Goal: Information Seeking & Learning: Learn about a topic

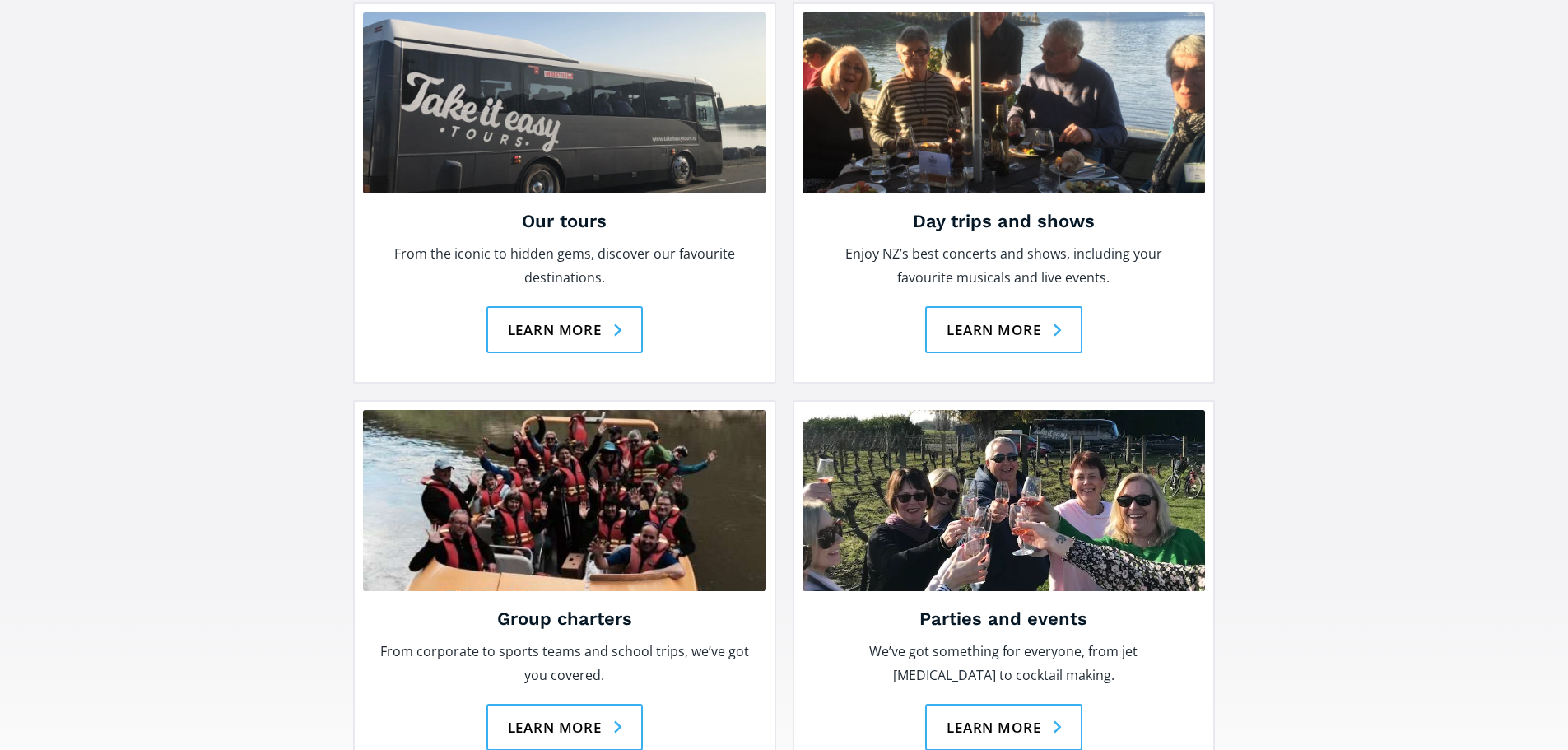
scroll to position [2222, 0]
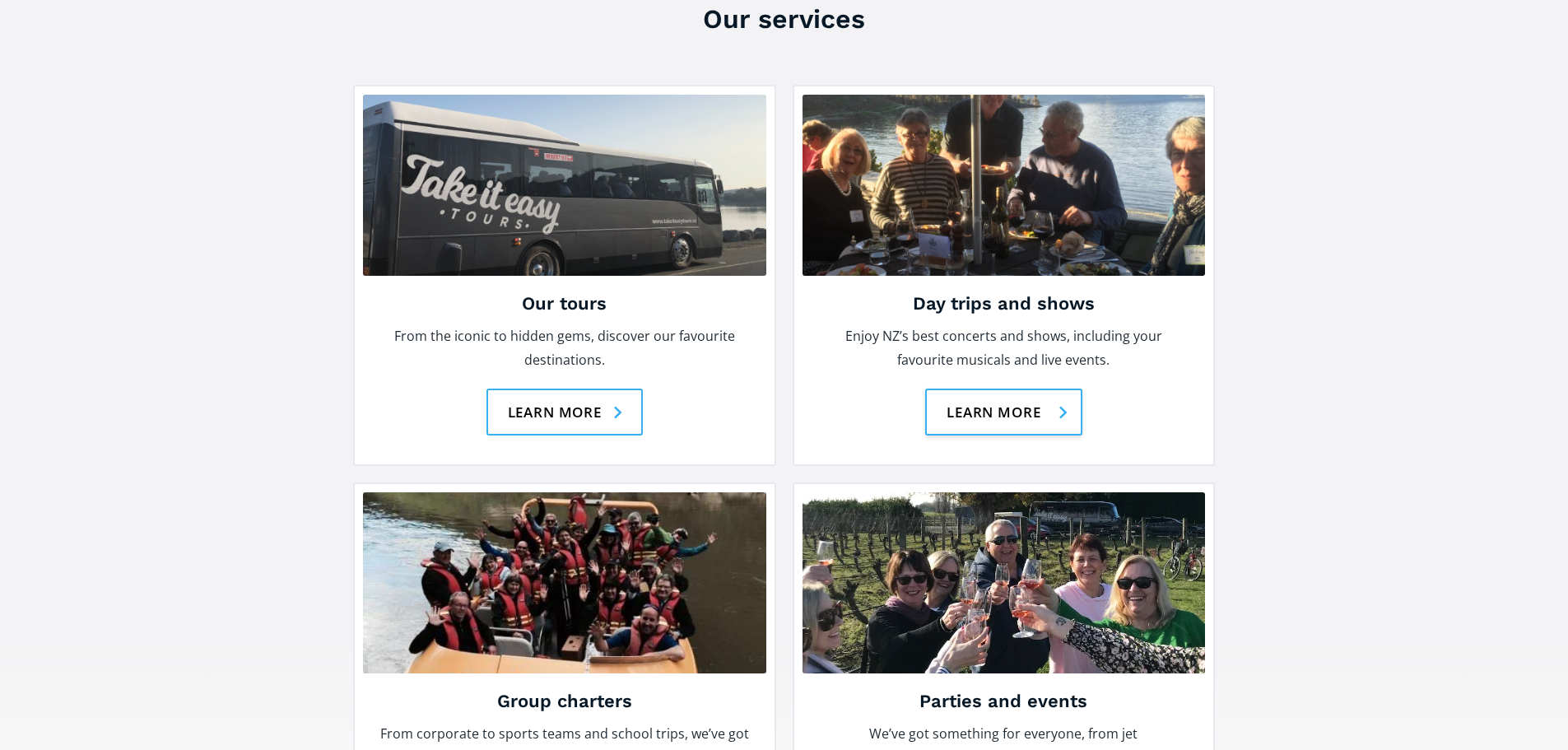
click at [1008, 388] on link "Learn more" at bounding box center [1003, 412] width 157 height 47
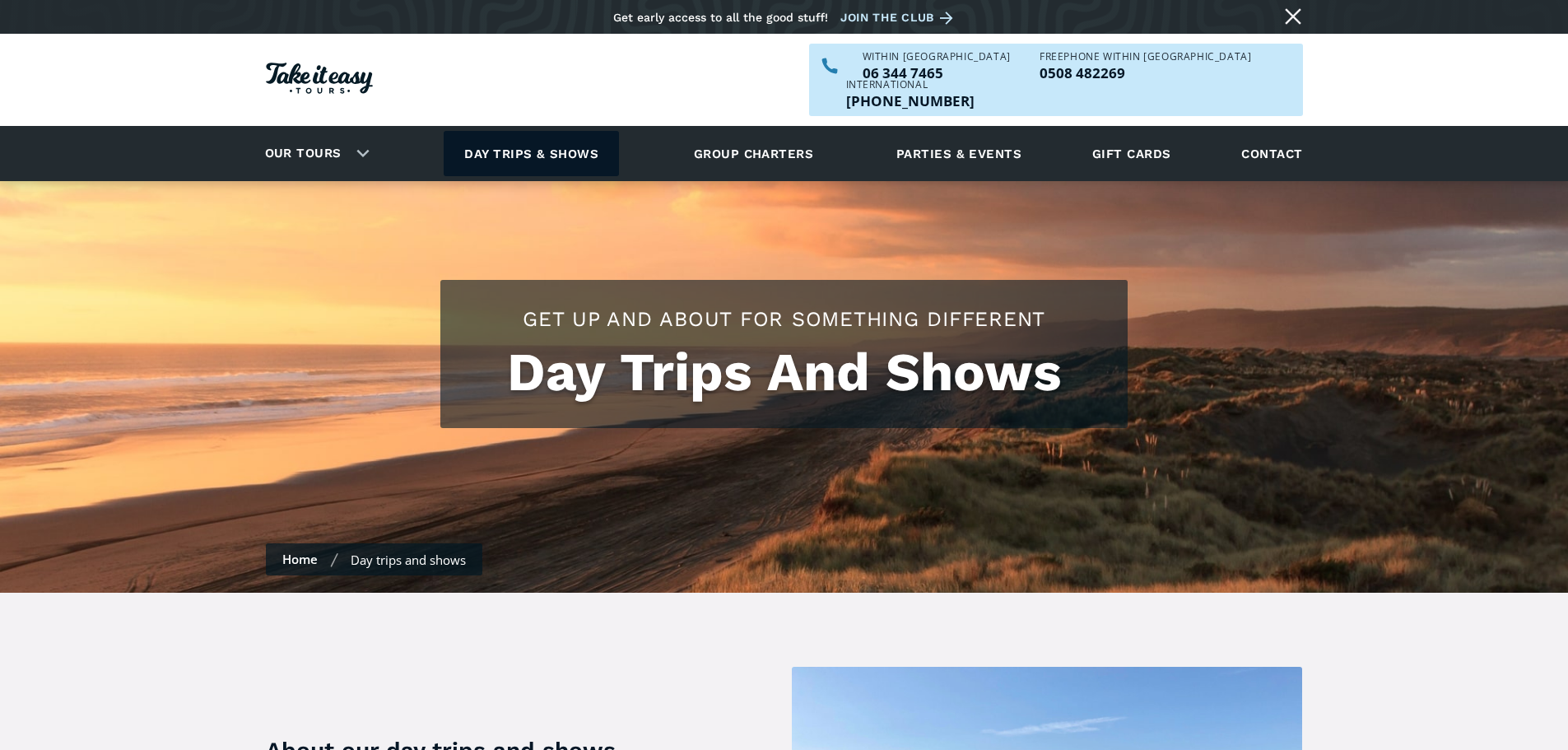
click at [509, 131] on link "Day trips & shows" at bounding box center [532, 154] width 176 height 45
drag, startPoint x: 768, startPoint y: 126, endPoint x: 1146, endPoint y: 230, distance: 392.0
click at [767, 131] on link "Group charters" at bounding box center [754, 154] width 161 height 45
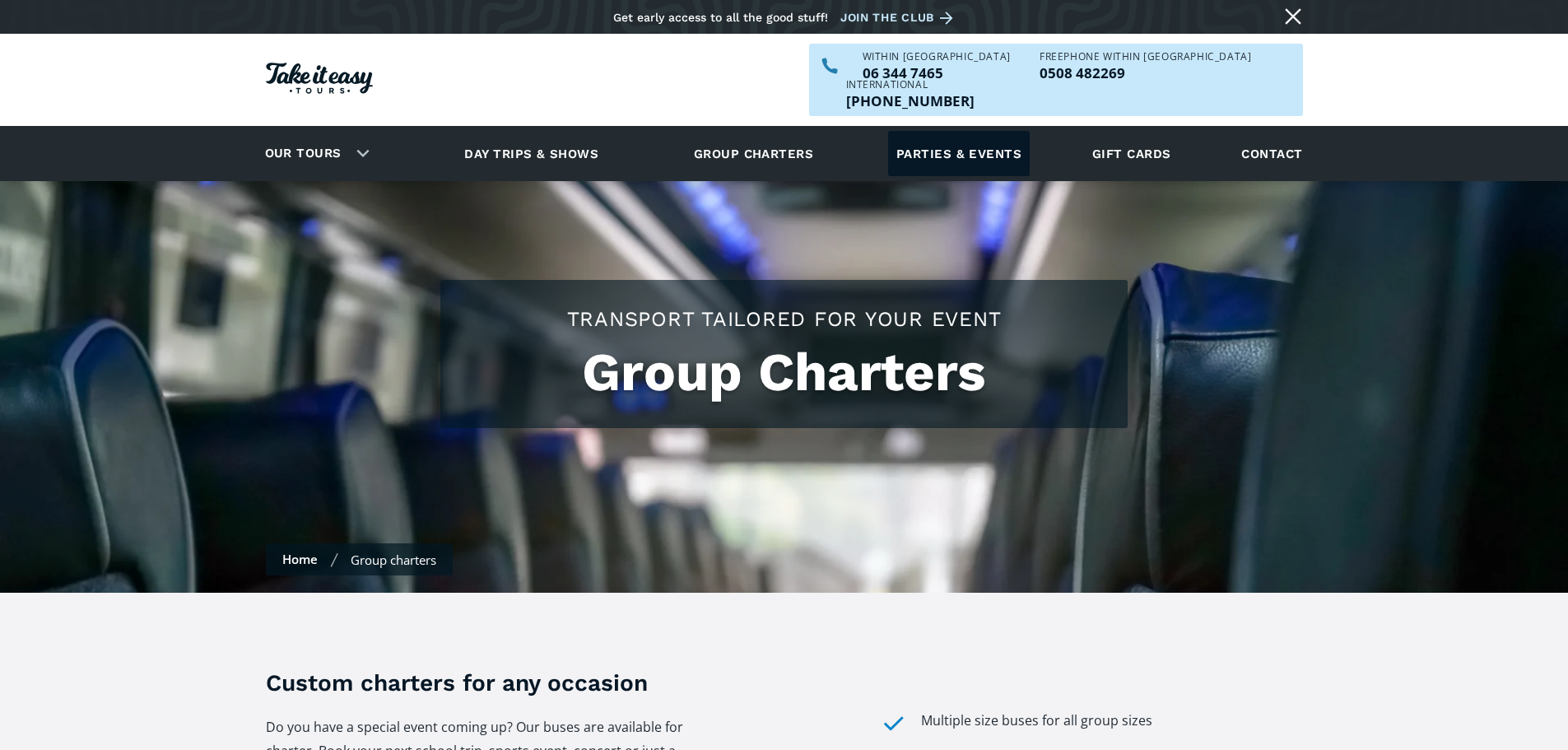
click at [963, 131] on link "Parties & events" at bounding box center [959, 154] width 142 height 45
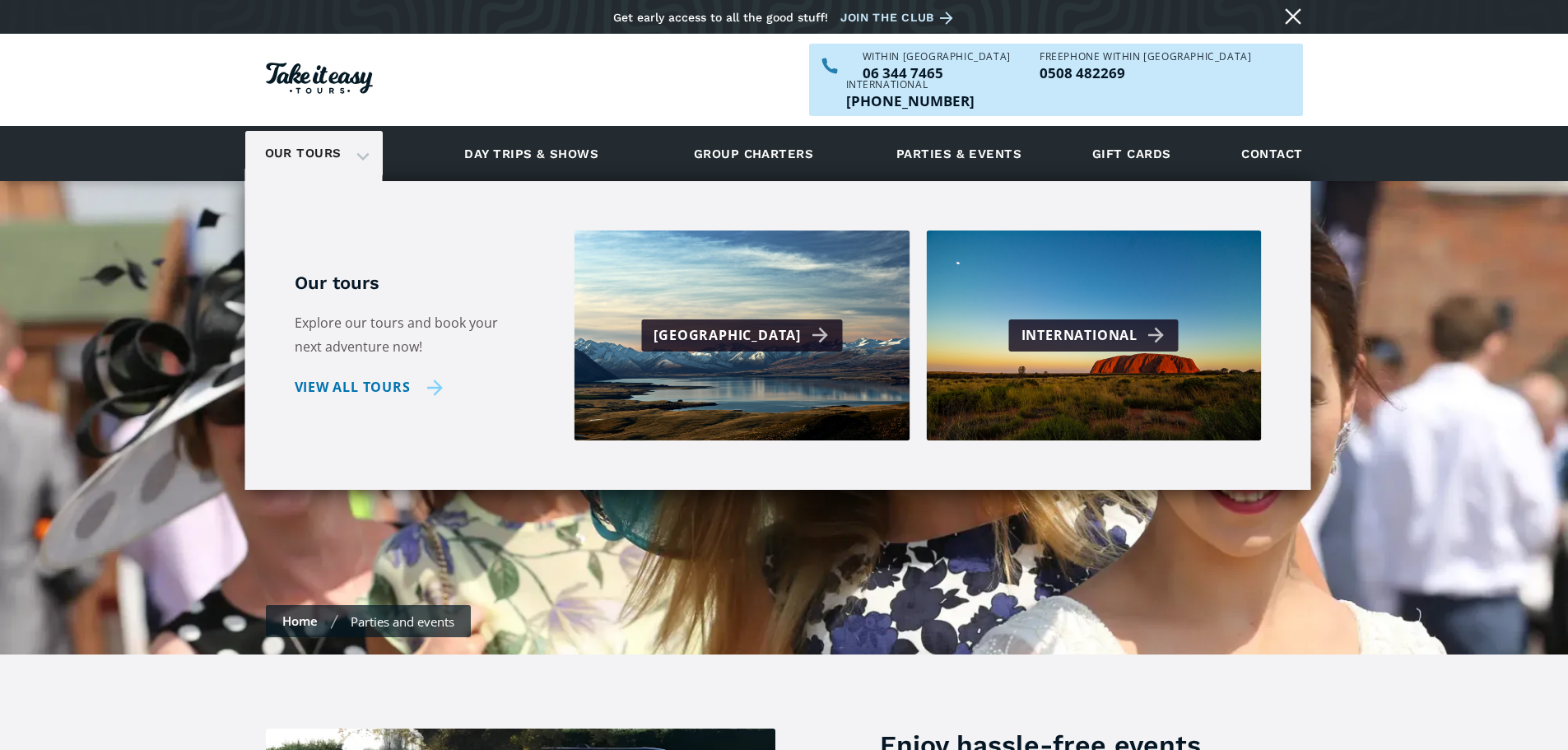
click at [319, 375] on link "View all tours" at bounding box center [369, 386] width 149 height 24
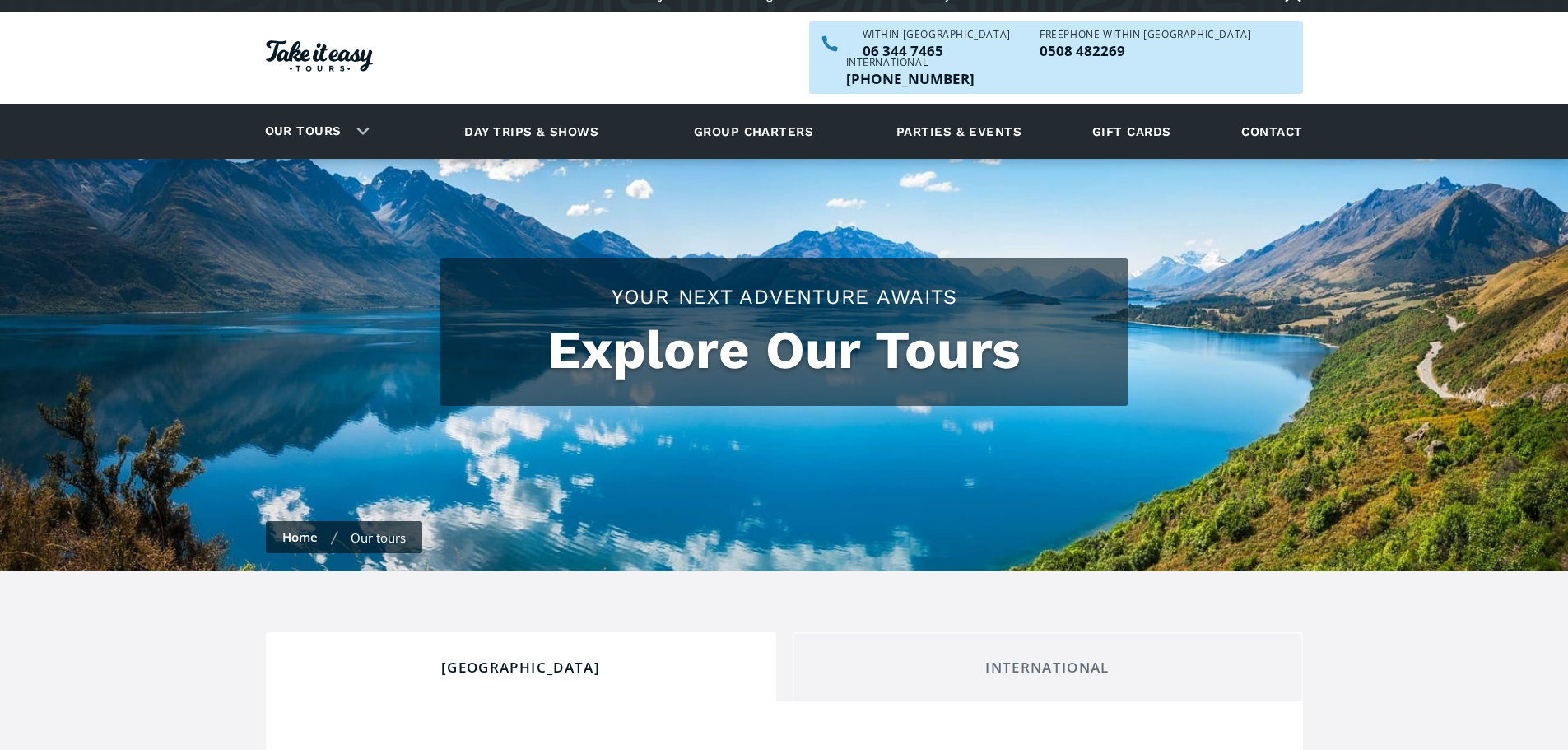
checkbox input "true"
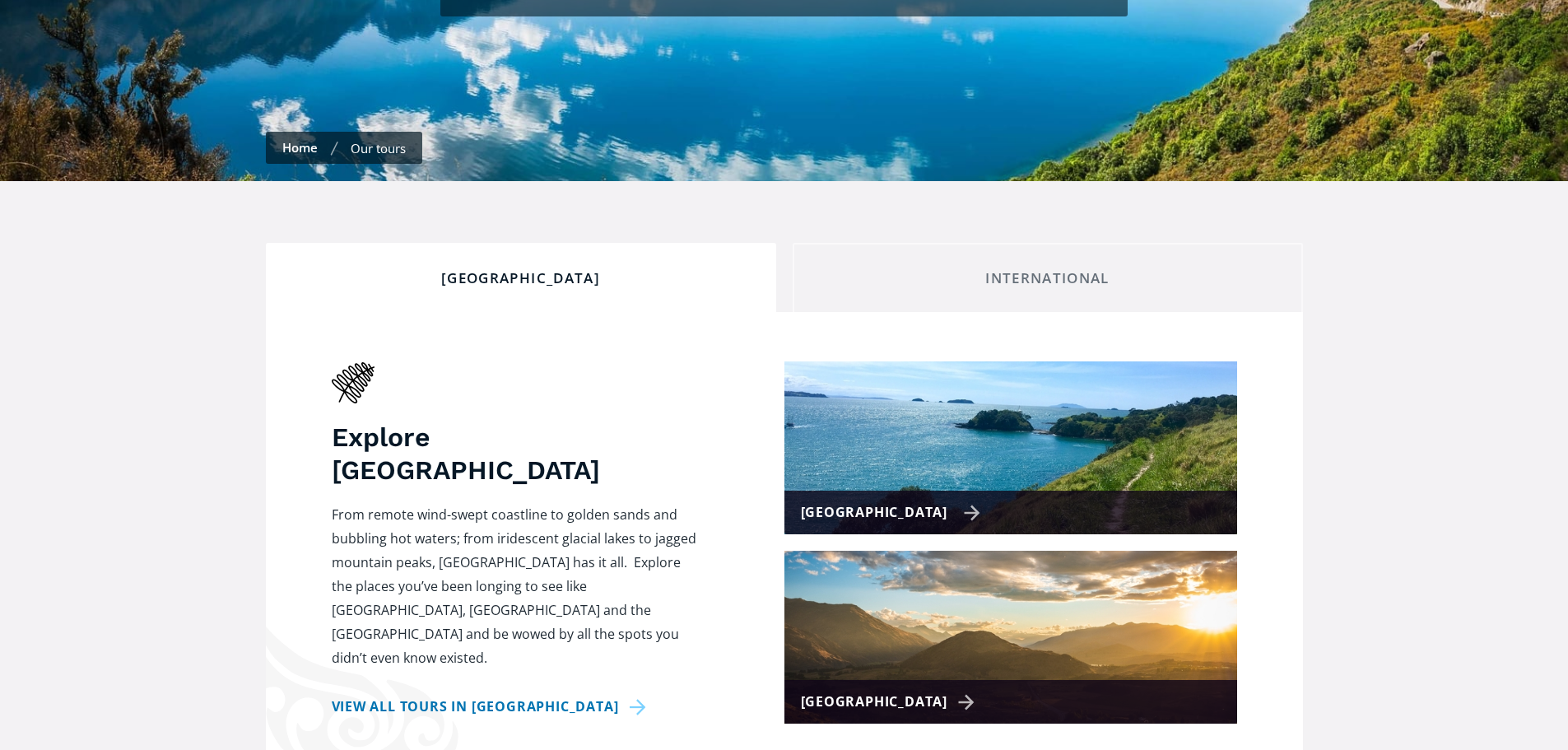
click at [918, 490] on div "[GEOGRAPHIC_DATA]" at bounding box center [1010, 512] width 452 height 43
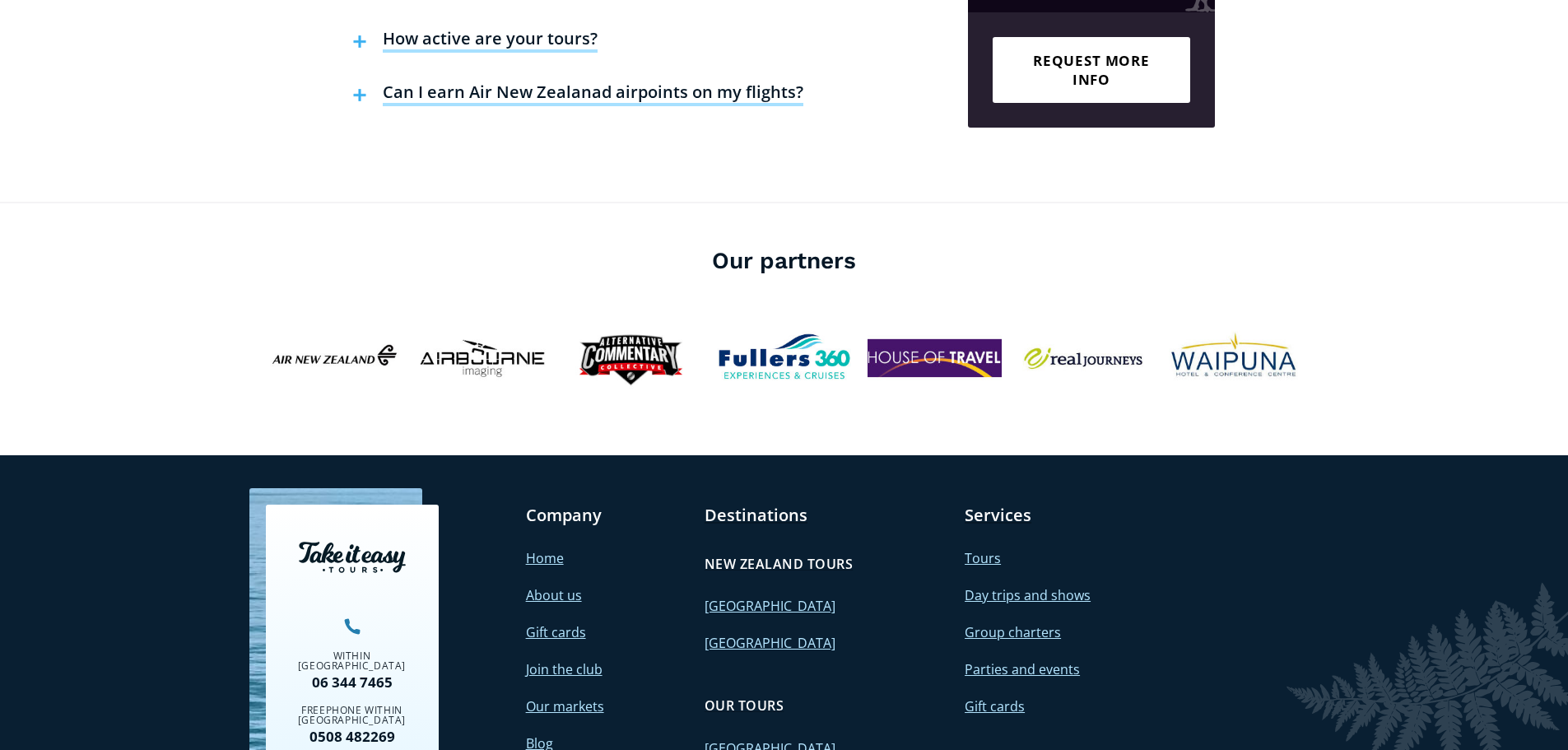
scroll to position [4735, 0]
